Goal: Task Accomplishment & Management: Manage account settings

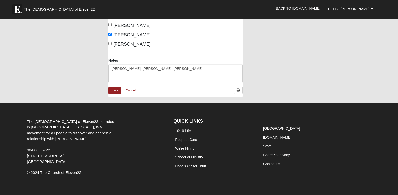
scroll to position [394, 0]
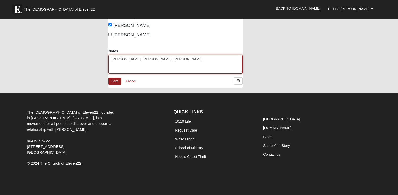
click at [126, 60] on textarea "Brian, Nya, Sean" at bounding box center [175, 64] width 134 height 19
click at [128, 61] on textarea "Brian, Nya, Sean" at bounding box center [175, 64] width 134 height 19
click at [141, 60] on textarea "Brian, Nyah, Sean" at bounding box center [175, 64] width 134 height 19
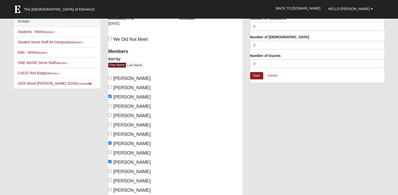
scroll to position [0, 0]
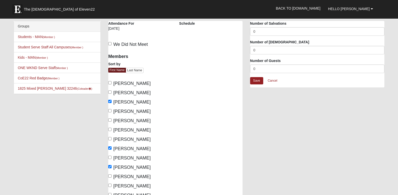
type textarea "Brian, Nyah and Sean present but not registered."
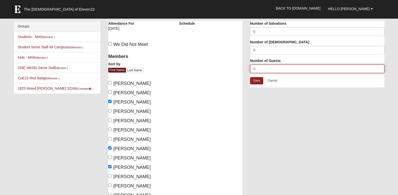
click at [273, 69] on input "0" at bounding box center [317, 69] width 134 height 9
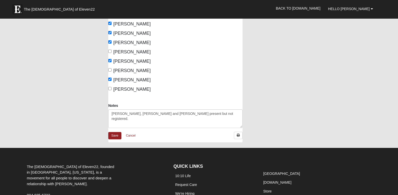
scroll to position [306, 0]
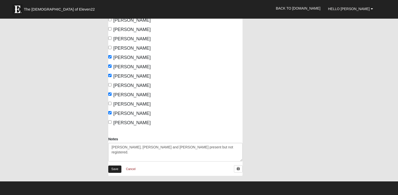
type input "16"
click at [110, 169] on link "Save" at bounding box center [114, 169] width 13 height 7
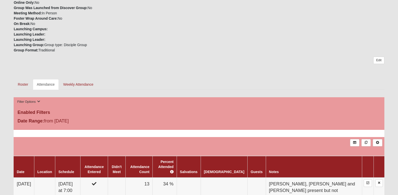
scroll to position [187, 0]
click at [27, 80] on link "Roster" at bounding box center [23, 84] width 18 height 11
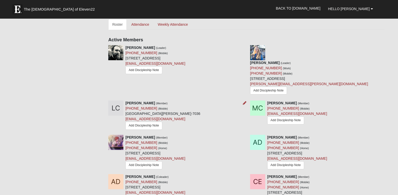
scroll to position [256, 0]
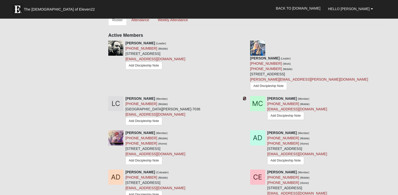
click at [245, 97] on icon at bounding box center [245, 99] width 4 height 4
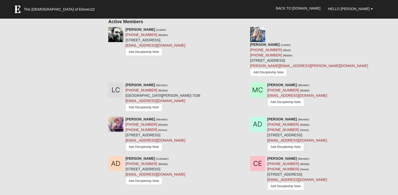
scroll to position [269, 0]
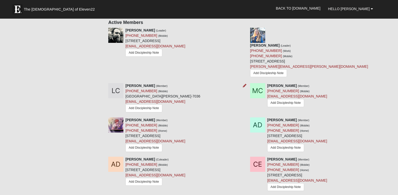
click at [114, 83] on img at bounding box center [115, 90] width 15 height 15
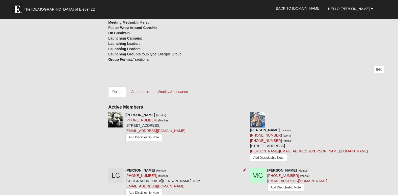
scroll to position [187, 0]
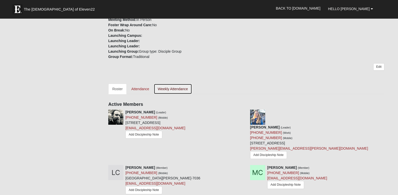
click at [174, 84] on link "Weekly Attendance" at bounding box center [173, 89] width 38 height 11
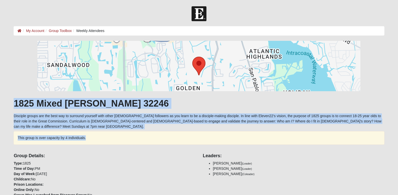
drag, startPoint x: 0, startPoint y: 0, endPoint x: 166, endPoint y: 138, distance: 215.8
click at [166, 138] on div "1825 Mixed [PERSON_NAME] 32246 Disciple groups are the best way to surround you…" at bounding box center [199, 159] width 370 height 236
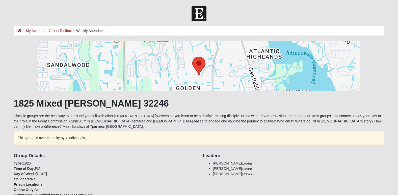
drag, startPoint x: 166, startPoint y: 138, endPoint x: 147, endPoint y: 141, distance: 19.5
click at [147, 141] on div "1825 Mixed Annis 32246 Disciple groups are the best way to surround yourself wi…" at bounding box center [199, 159] width 370 height 236
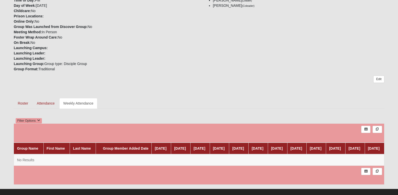
scroll to position [184, 0]
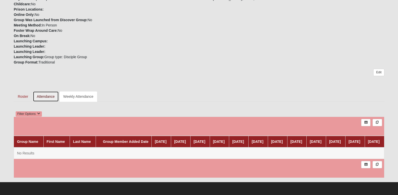
click at [50, 91] on link "Attendance" at bounding box center [46, 96] width 26 height 11
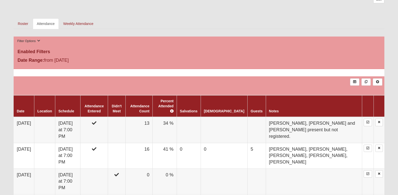
scroll to position [248, 0]
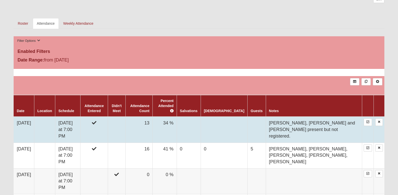
click at [77, 117] on td "[DATE] at 7:00 PM" at bounding box center [67, 130] width 25 height 26
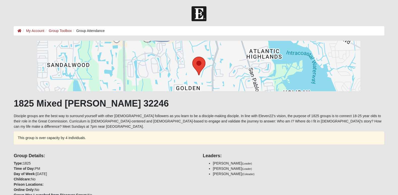
scroll to position [248, 0]
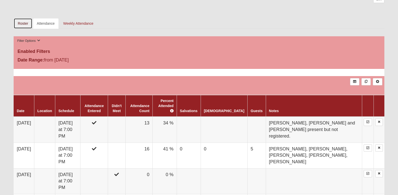
click at [23, 20] on link "Roster" at bounding box center [23, 23] width 18 height 11
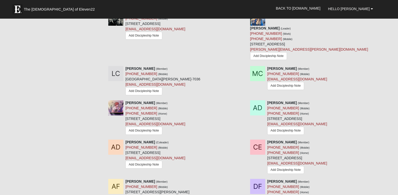
scroll to position [289, 0]
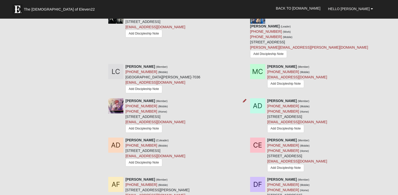
click at [115, 98] on img at bounding box center [115, 105] width 15 height 15
click at [133, 65] on strong "[PERSON_NAME]" at bounding box center [140, 67] width 30 height 4
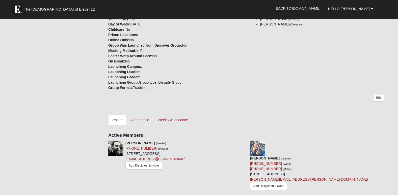
scroll to position [157, 0]
click at [140, 115] on link "Attendance" at bounding box center [140, 119] width 26 height 11
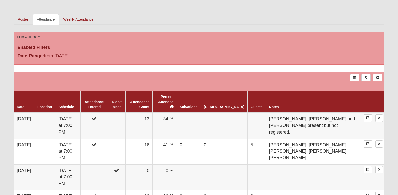
scroll to position [253, 0]
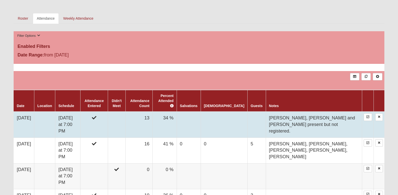
click at [44, 112] on td at bounding box center [44, 125] width 21 height 26
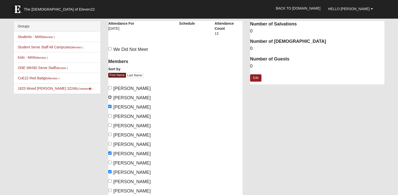
click at [109, 97] on input "[PERSON_NAME]" at bounding box center [109, 97] width 3 height 3
checkbox input "true"
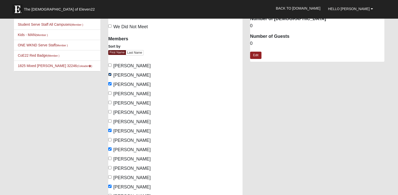
scroll to position [21, 0]
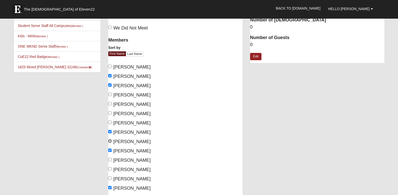
click at [108, 141] on input "[PERSON_NAME]" at bounding box center [109, 140] width 3 height 3
checkbox input "true"
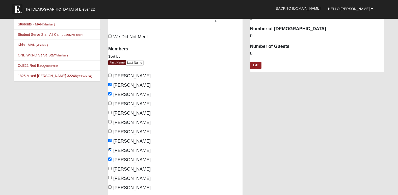
scroll to position [0, 0]
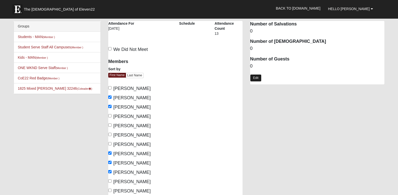
click at [255, 80] on link "Edit" at bounding box center [255, 77] width 11 height 7
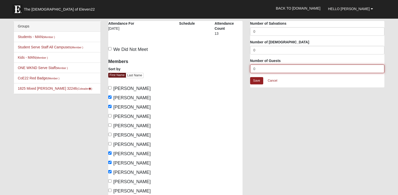
click at [259, 69] on input "0" at bounding box center [317, 69] width 134 height 9
type input "18"
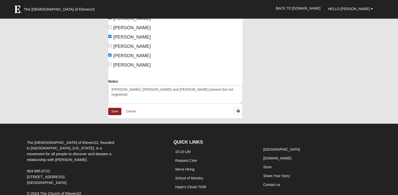
scroll to position [399, 0]
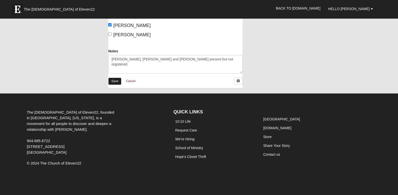
click at [112, 81] on link "Save" at bounding box center [114, 81] width 13 height 7
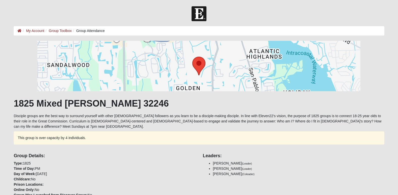
click at [196, 13] on img at bounding box center [198, 13] width 15 height 15
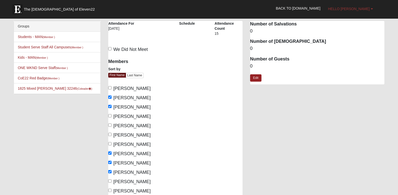
click at [362, 8] on span "Hello [PERSON_NAME]" at bounding box center [349, 9] width 42 height 4
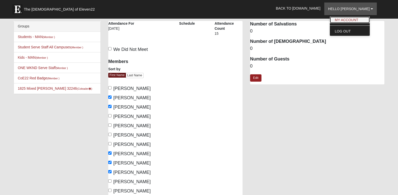
click at [360, 21] on link "My Account" at bounding box center [350, 20] width 40 height 7
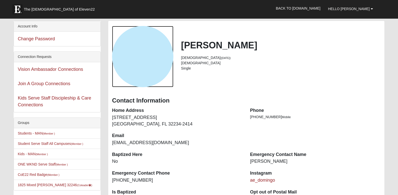
click at [133, 56] on div "View Fullsize Photo" at bounding box center [142, 56] width 61 height 61
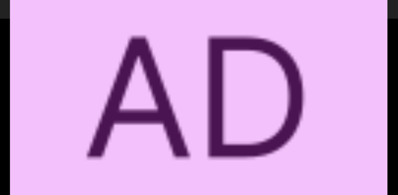
click at [133, 56] on div "View Fullsize Photo" at bounding box center [199, 98] width 378 height 378
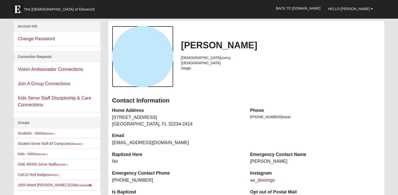
click at [133, 56] on div "View Fullsize Photo" at bounding box center [142, 56] width 61 height 61
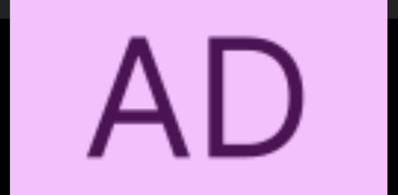
click at [133, 56] on div "View Fullsize Photo" at bounding box center [199, 98] width 378 height 378
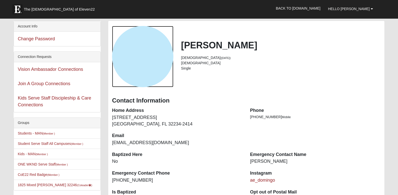
click at [142, 78] on div "View Fullsize Photo" at bounding box center [142, 56] width 61 height 61
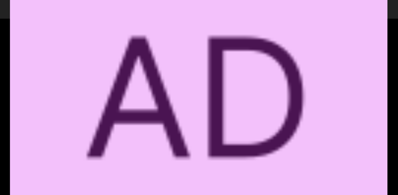
drag, startPoint x: 142, startPoint y: 78, endPoint x: 151, endPoint y: 60, distance: 19.9
click at [151, 60] on div "View Fullsize Photo" at bounding box center [199, 98] width 378 height 378
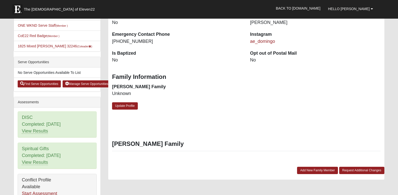
scroll to position [147, 0]
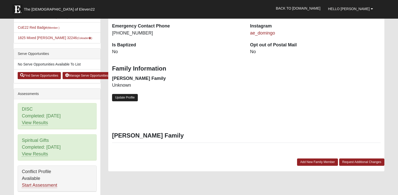
click at [122, 95] on link "Update Profile" at bounding box center [125, 97] width 26 height 7
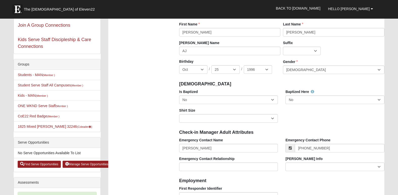
scroll to position [0, 0]
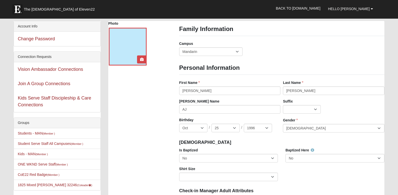
click at [125, 45] on div at bounding box center [128, 47] width 38 height 38
click at [141, 60] on icon at bounding box center [142, 60] width 4 height 4
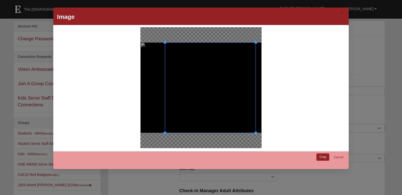
drag, startPoint x: 192, startPoint y: 85, endPoint x: 216, endPoint y: 90, distance: 24.8
click at [216, 90] on div at bounding box center [210, 87] width 91 height 91
click at [321, 157] on link "Crop" at bounding box center [322, 157] width 13 height 7
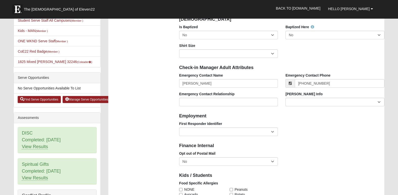
scroll to position [123, 0]
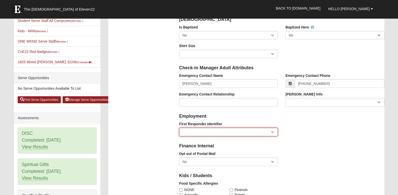
click at [272, 132] on select "EMT | Paramedic | Medical Firefighter | Fire Department Police Officer | Sherif…" at bounding box center [228, 132] width 99 height 9
select select "2461"
click at [179, 128] on select "EMT | Paramedic | Medical Firefighter | Fire Department Police Officer | Sherif…" at bounding box center [228, 132] width 99 height 9
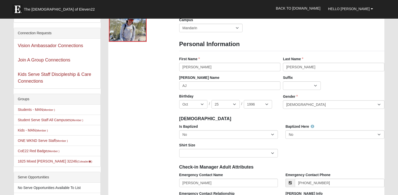
scroll to position [27, 0]
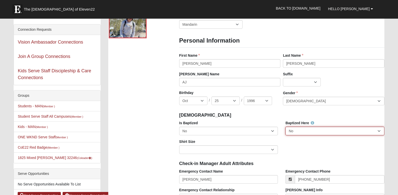
click at [355, 130] on select "No Yes" at bounding box center [334, 131] width 99 height 9
select select "True"
click at [285, 127] on select "No Yes" at bounding box center [334, 131] width 99 height 9
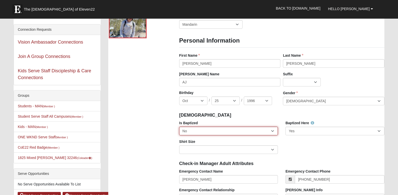
click at [270, 130] on select "No Yes" at bounding box center [228, 131] width 99 height 9
select select "True"
click at [179, 127] on select "No Yes" at bounding box center [228, 131] width 99 height 9
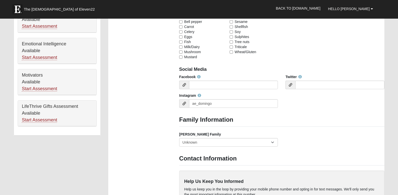
scroll to position [307, 0]
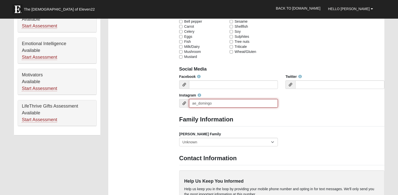
drag, startPoint x: 219, startPoint y: 99, endPoint x: 157, endPoint y: 98, distance: 61.8
click at [157, 98] on div "Photo Family Information Campus Arlington Baymeadows Eleven22 Online Fleming Is…" at bounding box center [245, 61] width 283 height 695
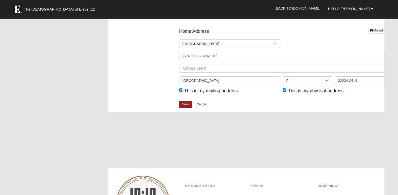
scroll to position [610, 0]
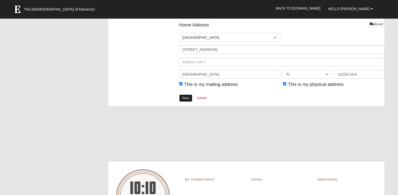
click at [182, 99] on link "Save" at bounding box center [185, 98] width 13 height 7
